Goal: Find specific page/section: Find specific page/section

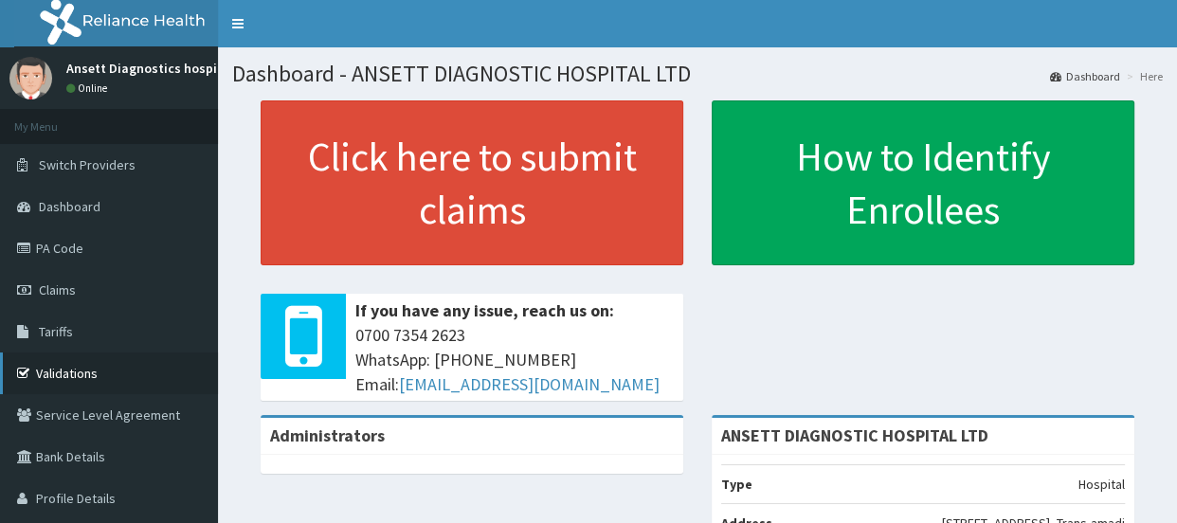
click at [91, 368] on link "Validations" at bounding box center [109, 374] width 218 height 42
click at [80, 257] on link "PA Code" at bounding box center [109, 248] width 218 height 42
